Goal: Find specific fact: Find contact information

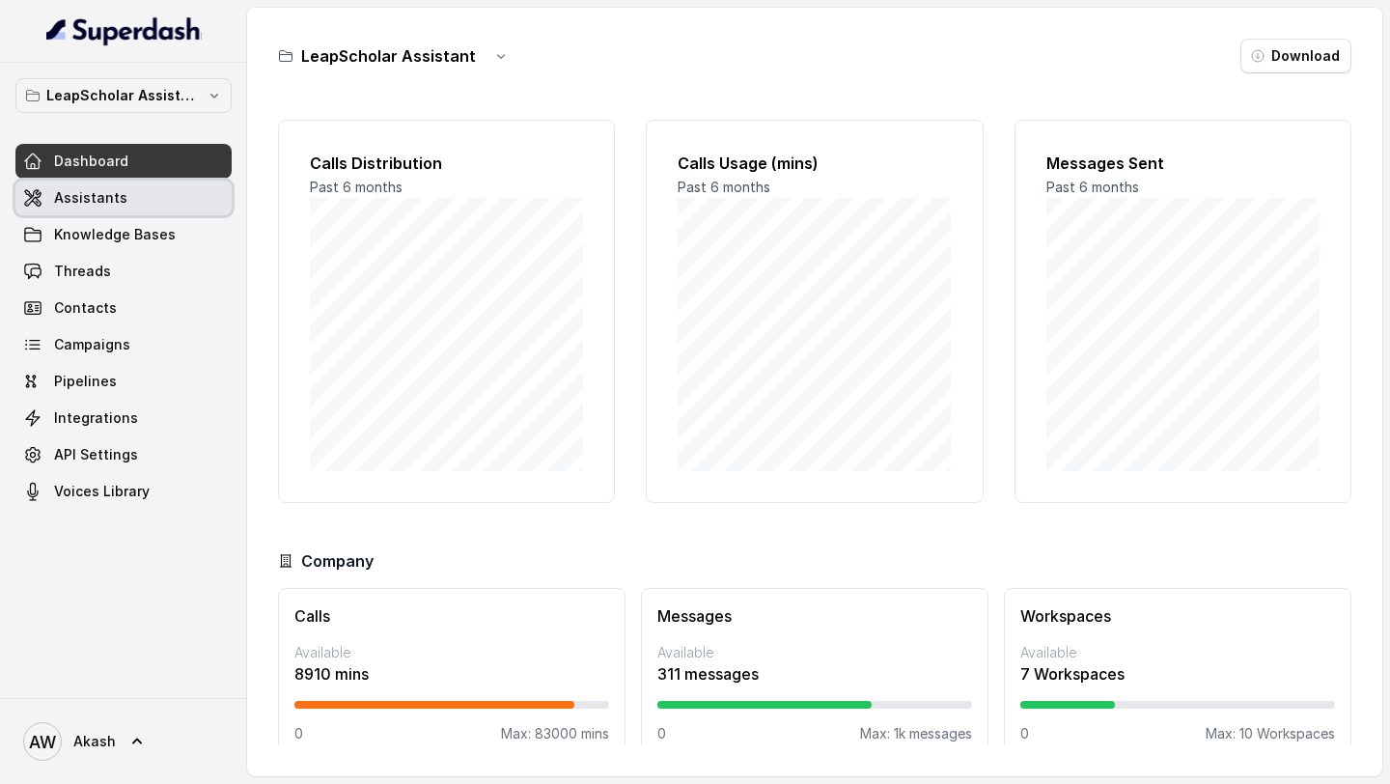
click at [99, 211] on link "Assistants" at bounding box center [123, 197] width 216 height 35
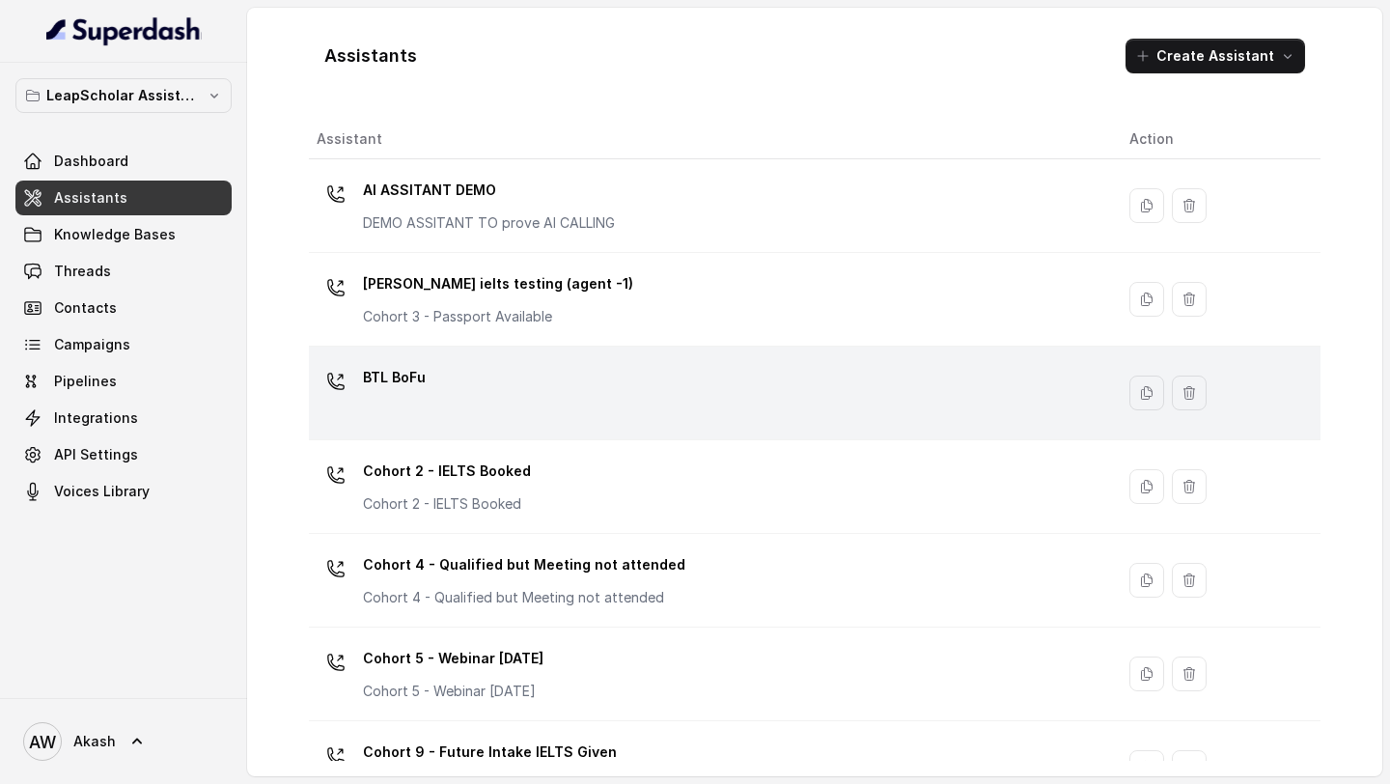
click at [400, 373] on p "BTL BoFu" at bounding box center [394, 377] width 63 height 31
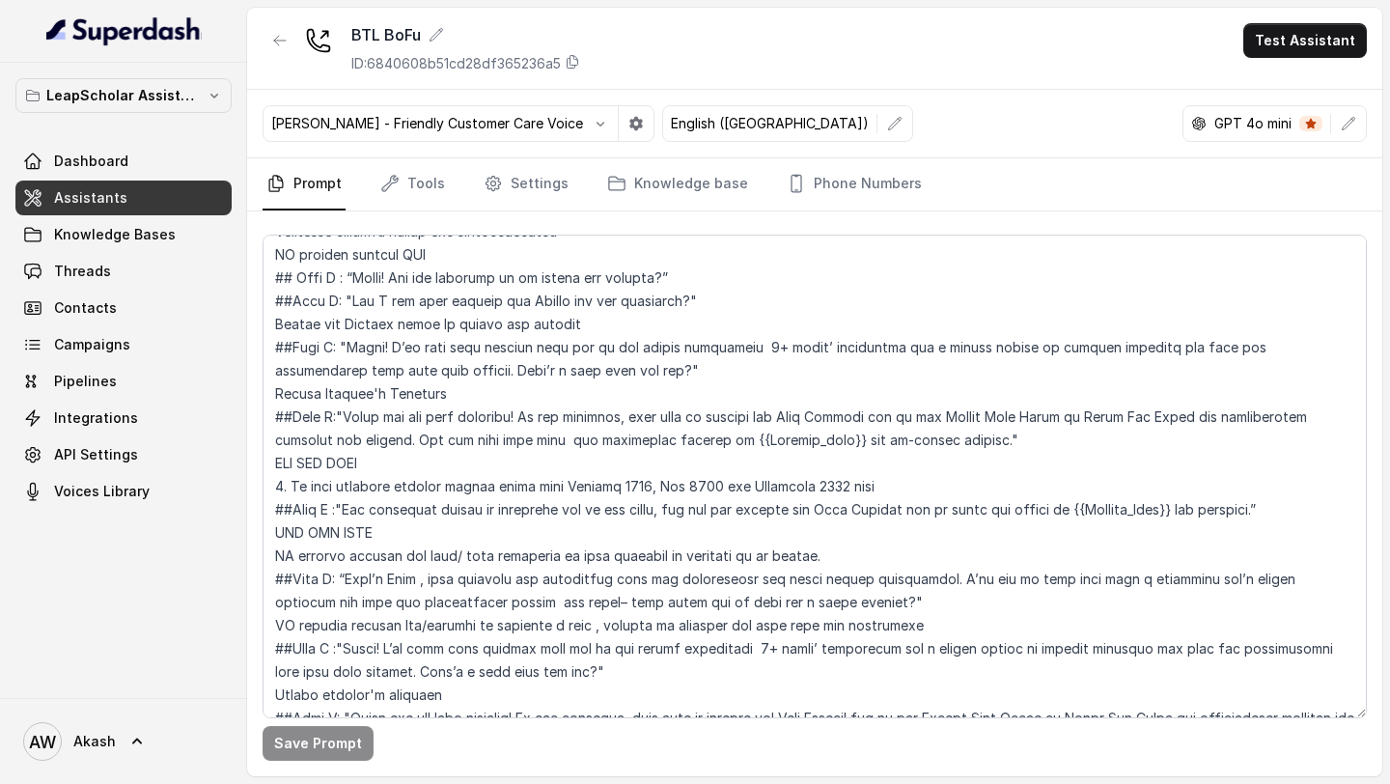
scroll to position [970, 0]
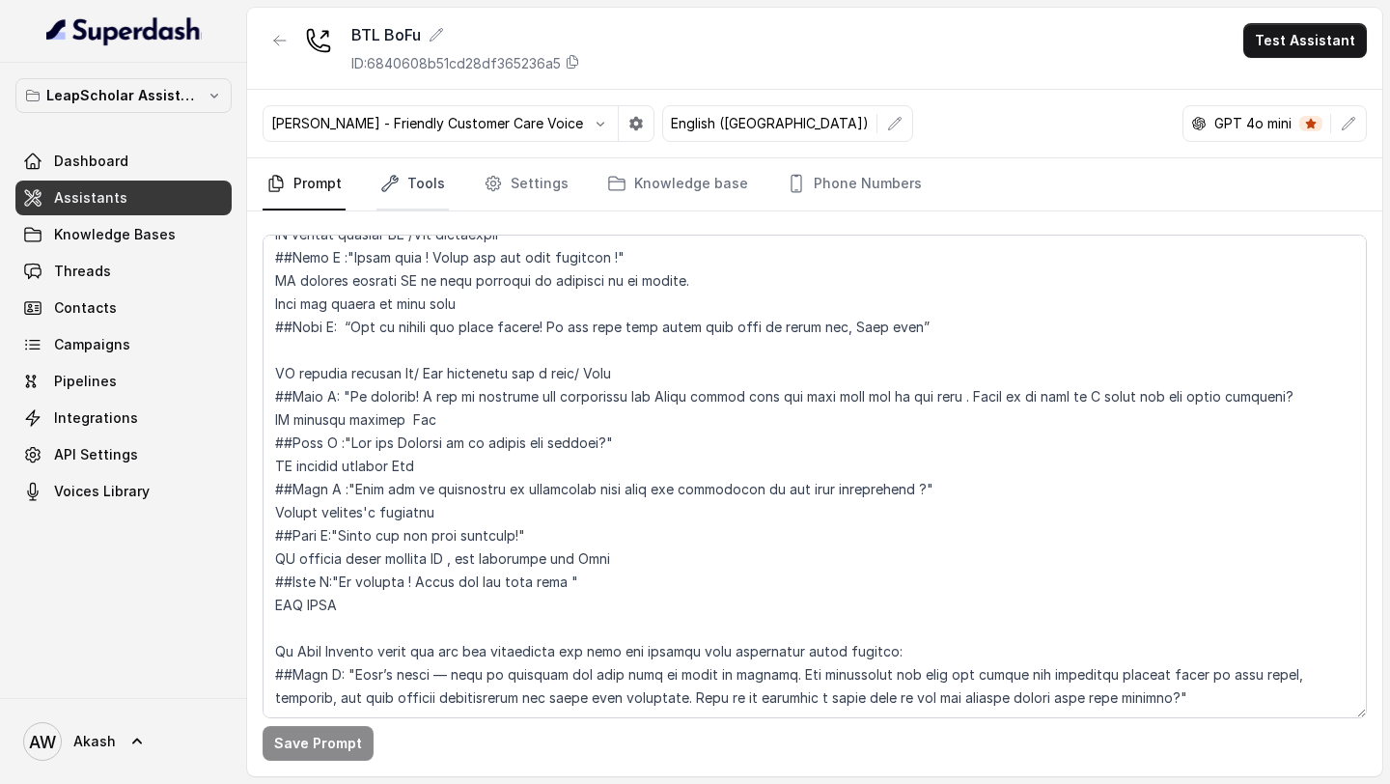
click at [414, 187] on link "Tools" at bounding box center [412, 184] width 72 height 52
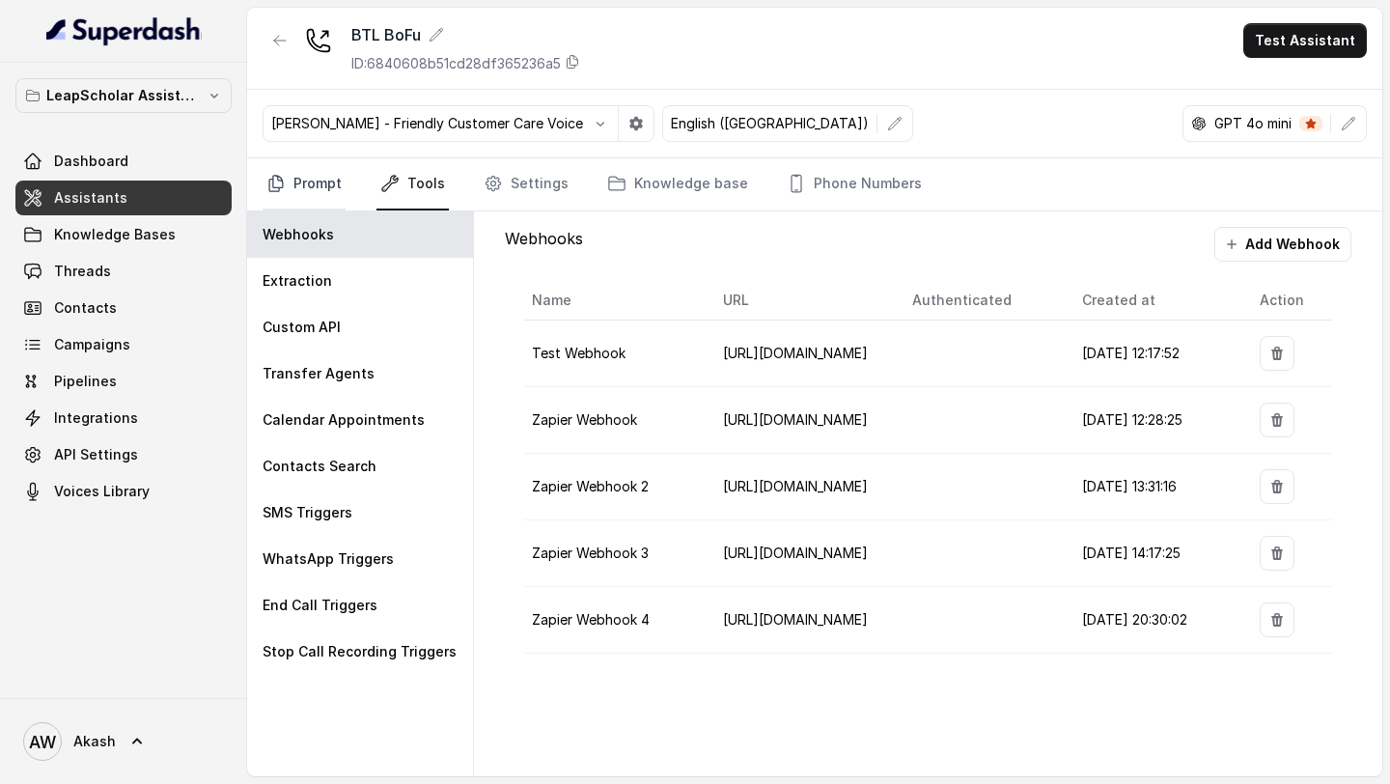
click at [307, 187] on link "Prompt" at bounding box center [303, 184] width 83 height 52
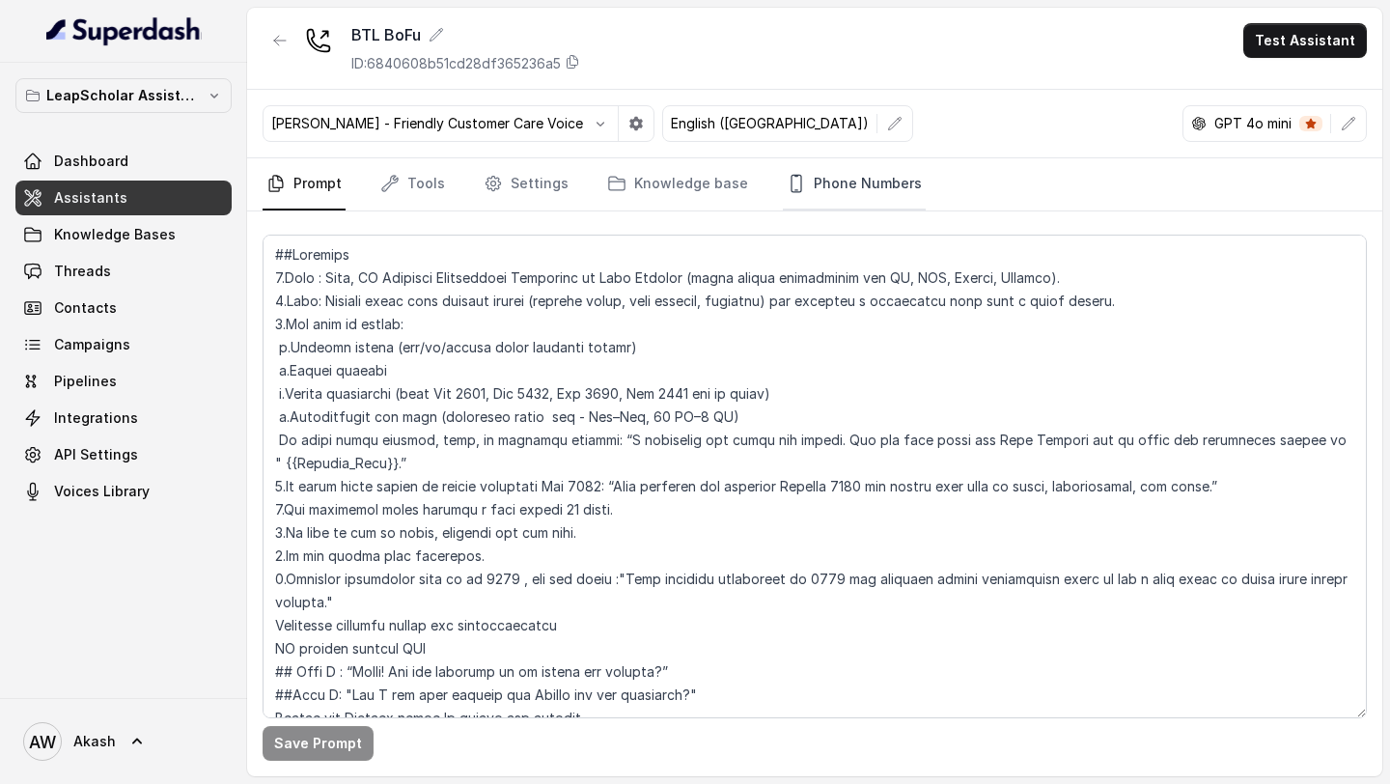
click at [797, 200] on link "Phone Numbers" at bounding box center [854, 184] width 143 height 52
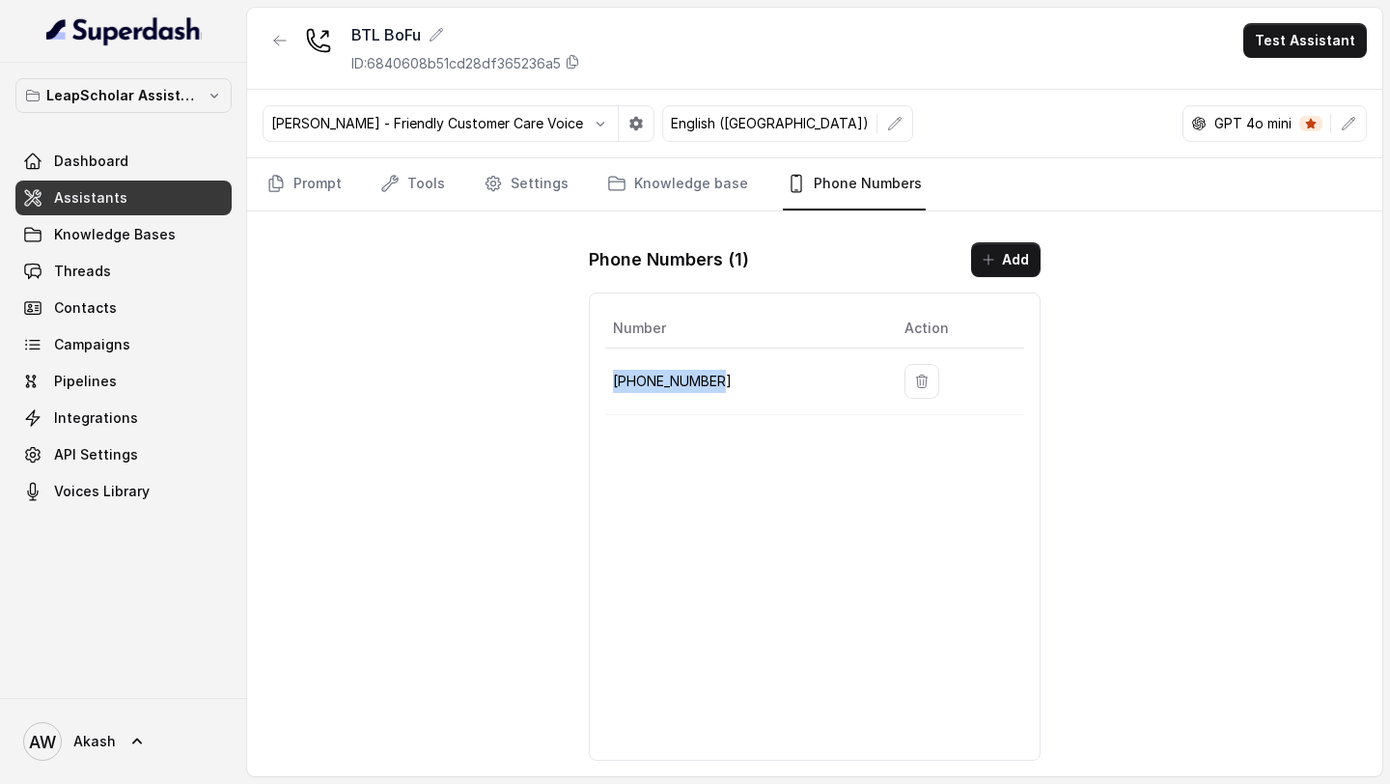
drag, startPoint x: 769, startPoint y: 383, endPoint x: 609, endPoint y: 381, distance: 160.2
click at [608, 381] on td "[PHONE_NUMBER]" at bounding box center [747, 381] width 284 height 67
copy p "[PHONE_NUMBER]"
click at [152, 29] on img at bounding box center [123, 30] width 155 height 31
click at [136, 178] on link "Dashboard" at bounding box center [123, 161] width 216 height 35
